Goal: Task Accomplishment & Management: Manage account settings

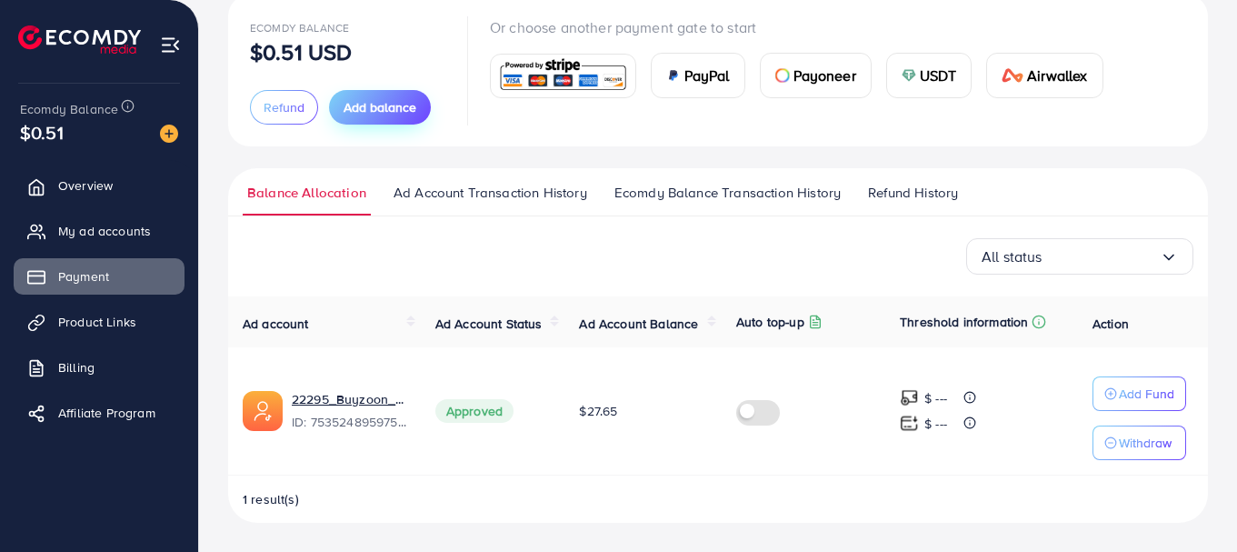
scroll to position [142, 0]
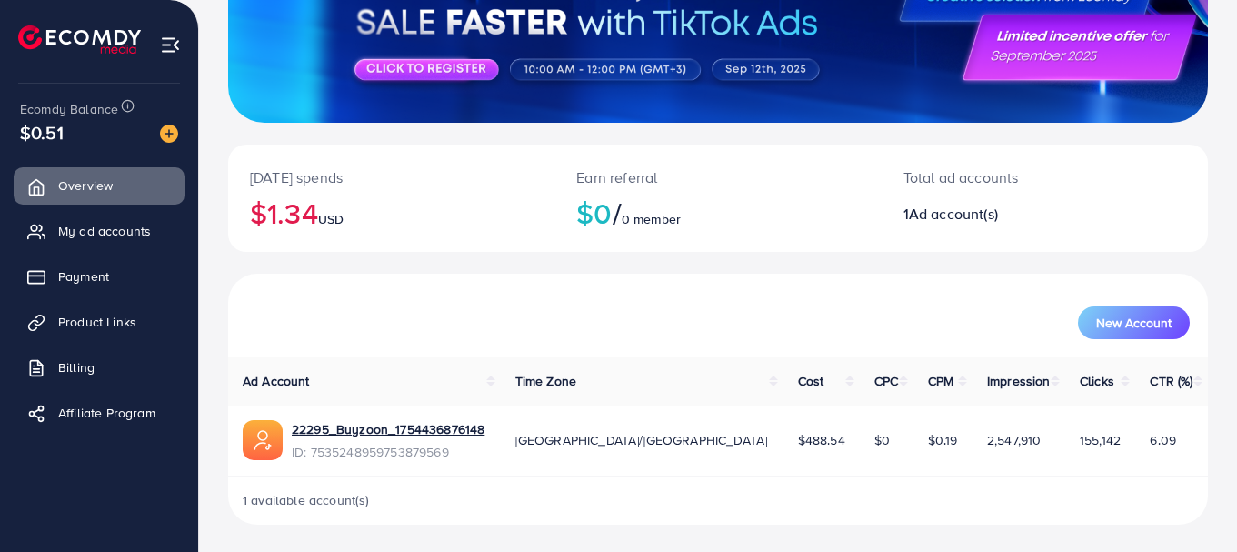
scroll to position [237, 0]
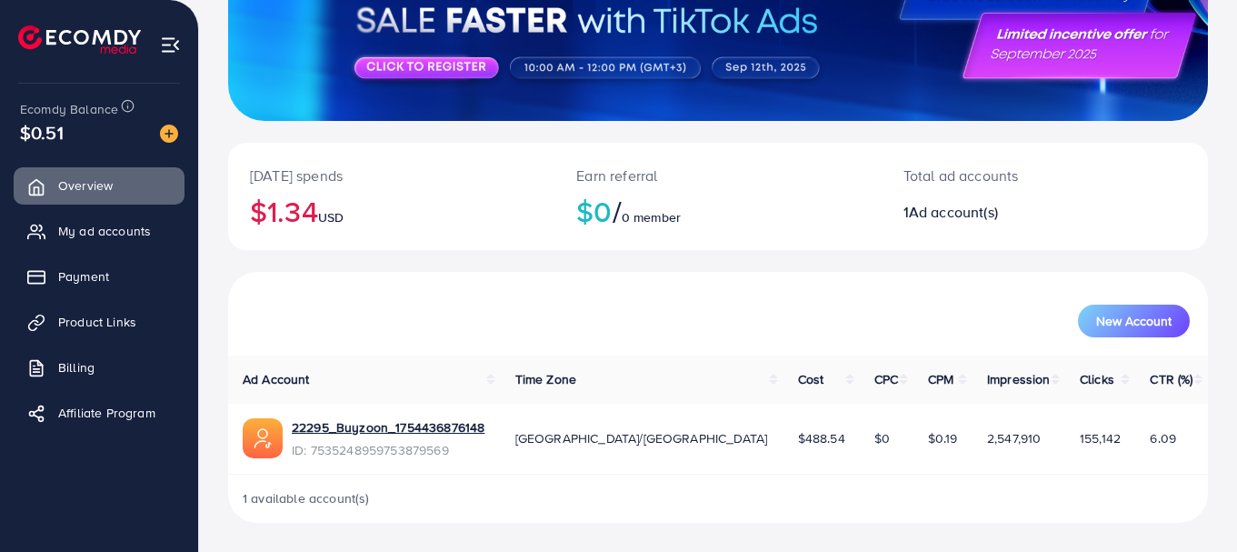
click at [111, 244] on link "My ad accounts" at bounding box center [99, 231] width 171 height 36
click at [139, 272] on link "Payment" at bounding box center [99, 276] width 171 height 36
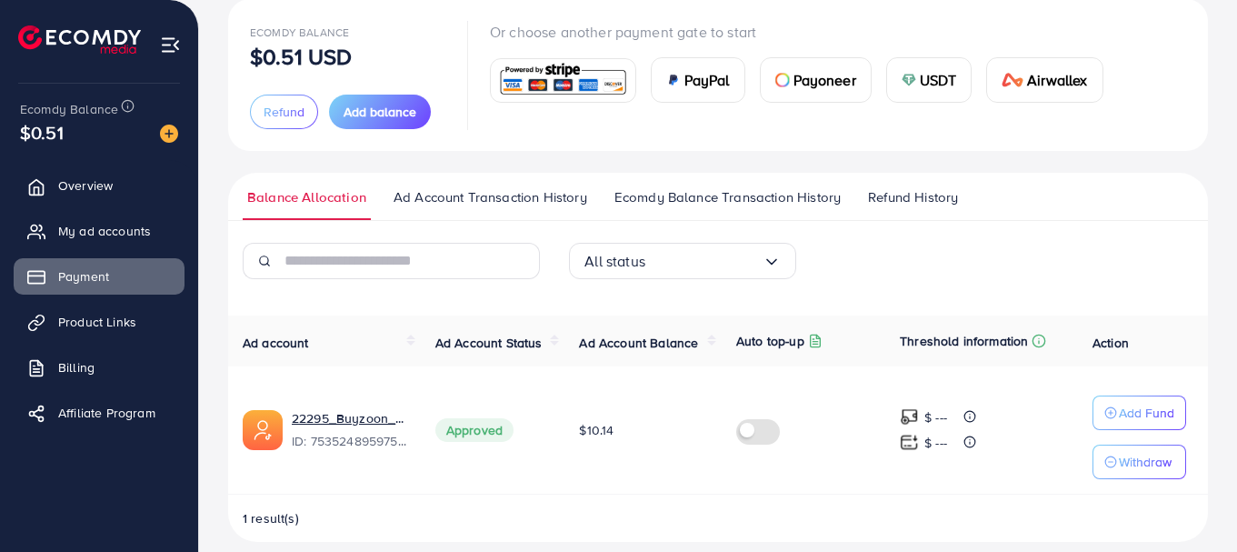
scroll to position [133, 0]
